Goal: Task Accomplishment & Management: Use online tool/utility

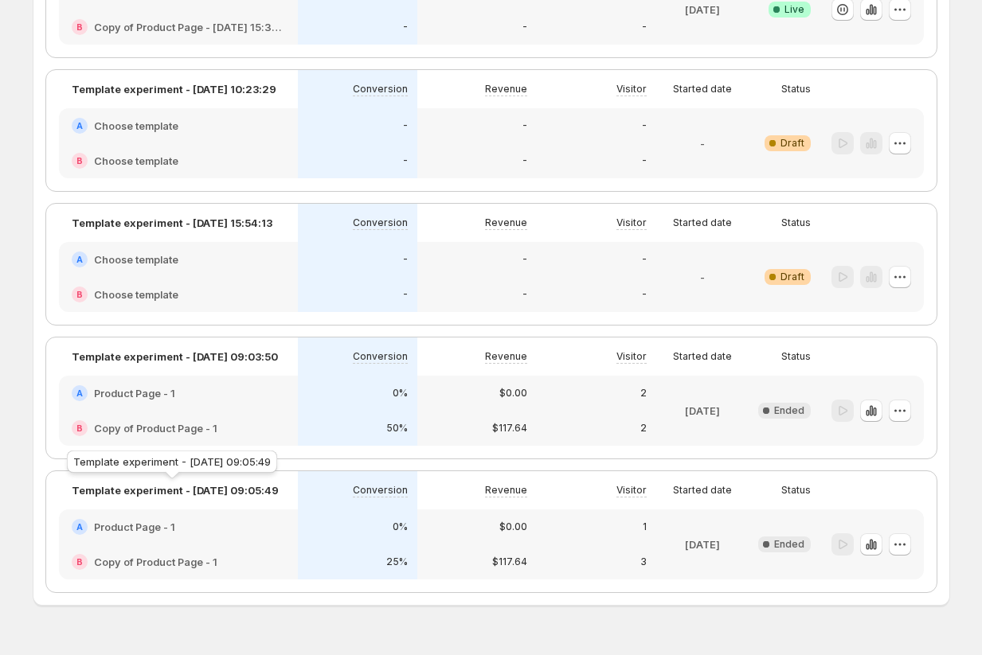
scroll to position [604, 0]
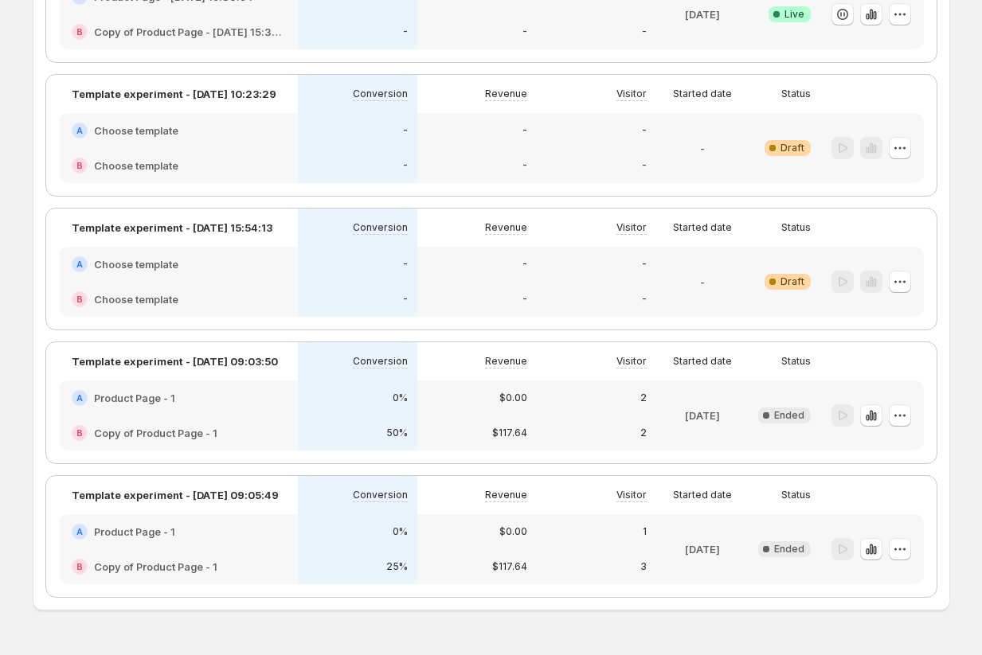
click at [158, 541] on div "A Product Page - 1" at bounding box center [178, 532] width 239 height 35
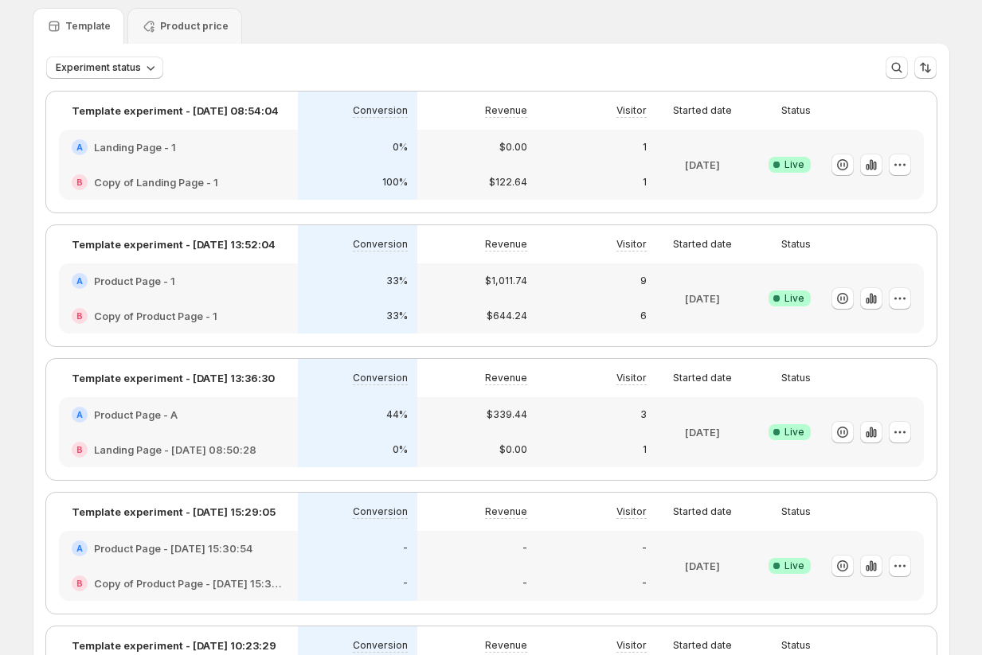
scroll to position [92, 0]
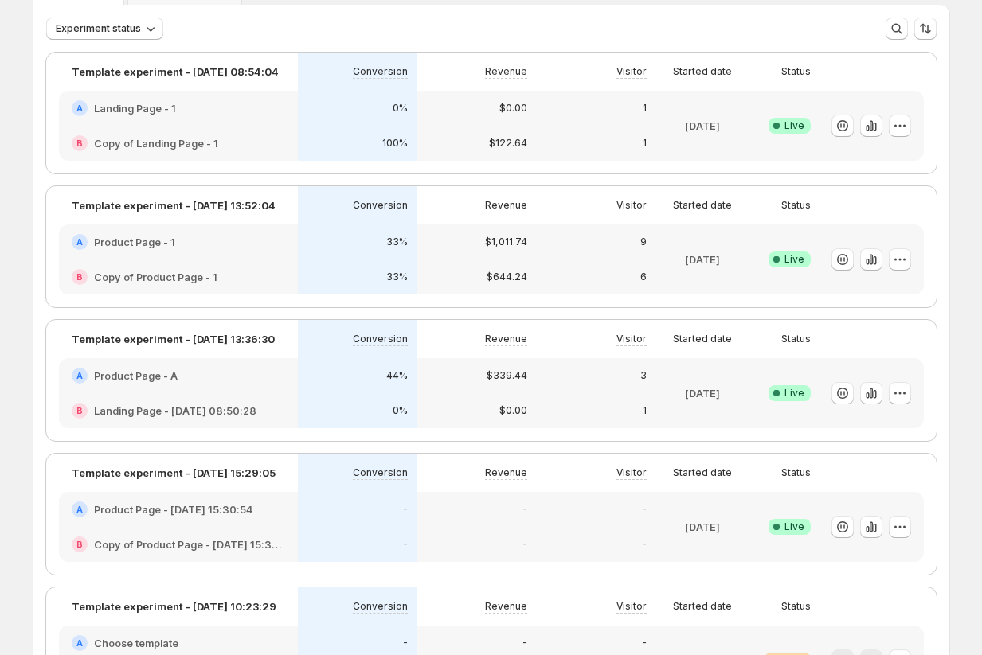
click at [225, 245] on div "A Product Page - 1" at bounding box center [178, 242] width 213 height 16
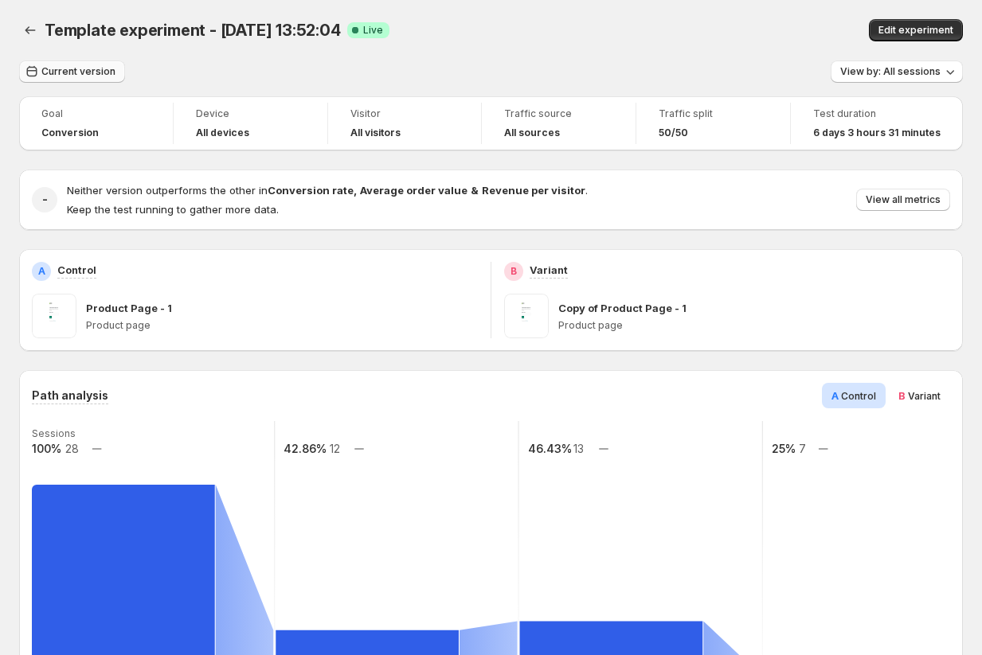
click at [92, 66] on span "Current version" at bounding box center [78, 71] width 74 height 13
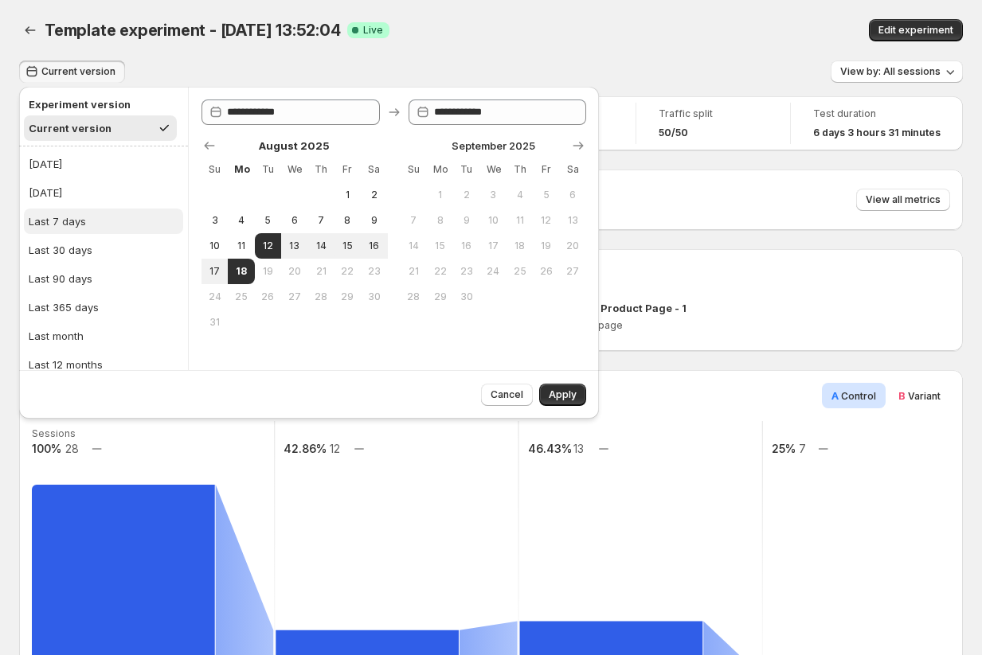
click at [79, 223] on div "Last 7 days" at bounding box center [57, 221] width 57 height 16
click at [554, 392] on span "Apply" at bounding box center [563, 395] width 28 height 13
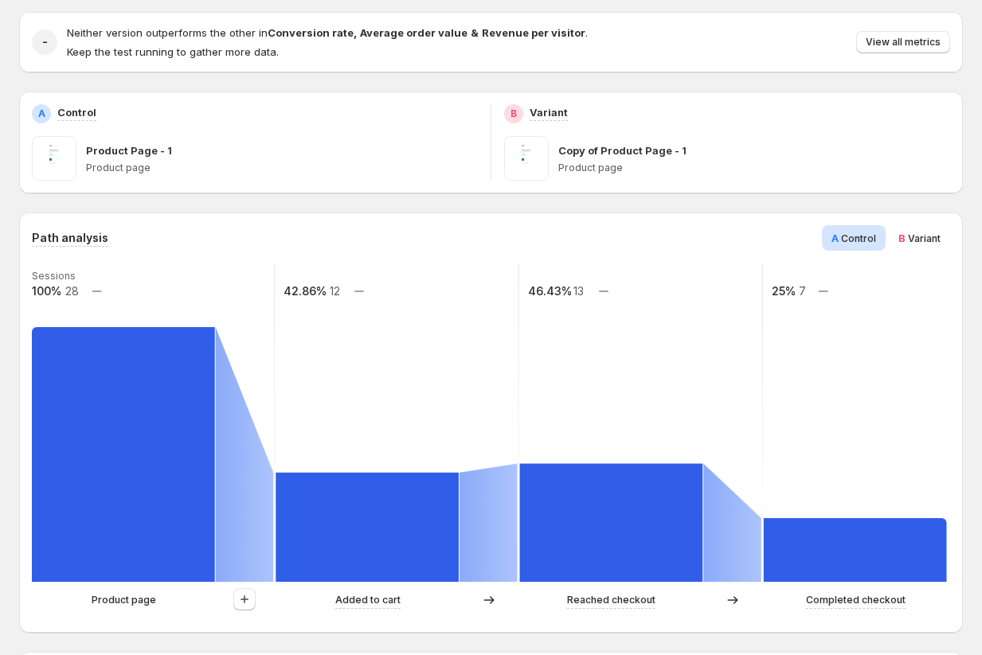
scroll to position [80, 0]
